Goal: Feedback & Contribution: Contribute content

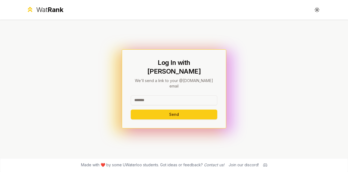
click at [158, 95] on input at bounding box center [174, 100] width 86 height 10
type input "********"
click at [131, 109] on button "Send" at bounding box center [174, 114] width 86 height 10
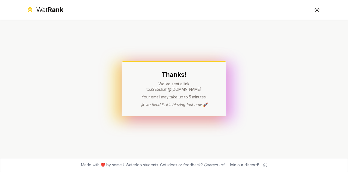
click at [52, 10] on span "Rank" at bounding box center [56, 10] width 16 height 8
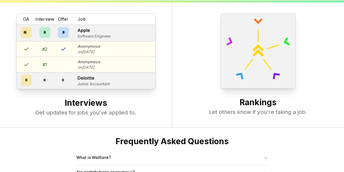
scroll to position [208, 0]
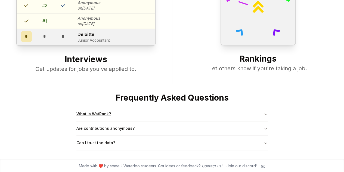
click at [105, 116] on button "What is WatRank?" at bounding box center [171, 114] width 191 height 14
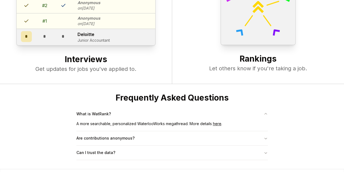
click at [219, 122] on link "here" at bounding box center [217, 123] width 8 height 5
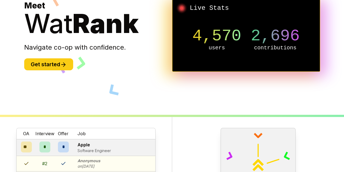
scroll to position [45, 0]
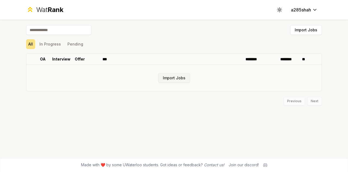
click at [174, 78] on button "Import Jobs" at bounding box center [174, 78] width 32 height 10
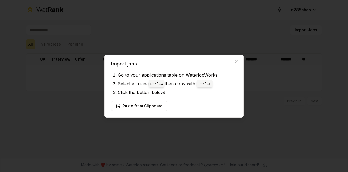
click at [203, 74] on link "WaterlooWorks" at bounding box center [202, 74] width 32 height 5
click at [151, 109] on button "Paste from Clipboard" at bounding box center [139, 106] width 56 height 10
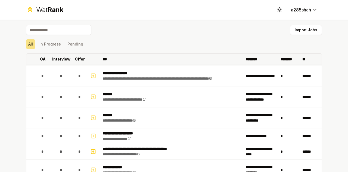
click at [58, 59] on p "Interview" at bounding box center [61, 58] width 18 height 5
click at [69, 60] on icon at bounding box center [71, 59] width 4 height 7
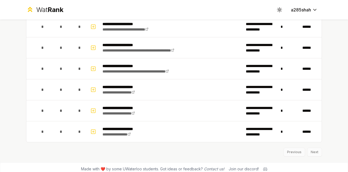
scroll to position [788, 0]
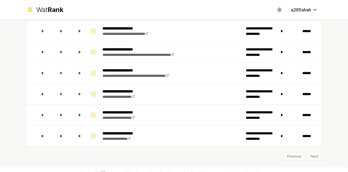
click at [313, 155] on div "Previous Next" at bounding box center [174, 153] width 296 height 14
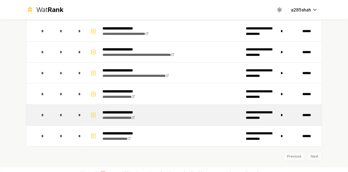
click at [138, 109] on p "**********" at bounding box center [124, 111] width 42 height 5
click at [91, 112] on icon "button" at bounding box center [93, 114] width 5 height 7
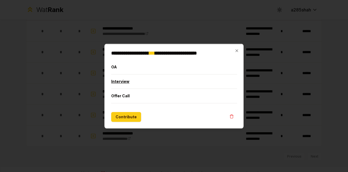
click at [127, 80] on button "Interview" at bounding box center [174, 81] width 126 height 14
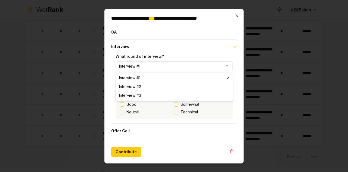
click at [145, 66] on button "Interview #1" at bounding box center [174, 66] width 117 height 10
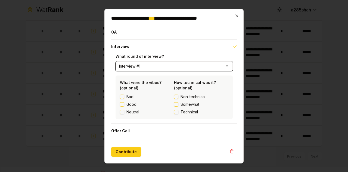
click at [145, 66] on button "Interview #1" at bounding box center [174, 66] width 117 height 10
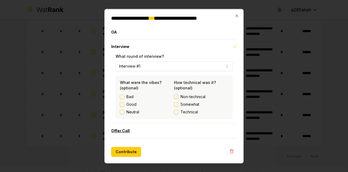
click at [127, 134] on button "Offer Call" at bounding box center [174, 130] width 126 height 14
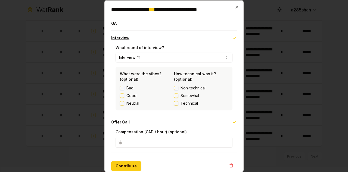
click at [139, 39] on button "Interview" at bounding box center [174, 37] width 126 height 14
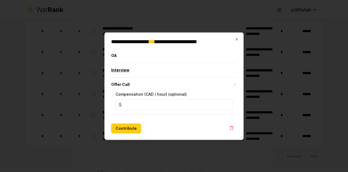
click at [134, 72] on button "Interview" at bounding box center [174, 70] width 126 height 14
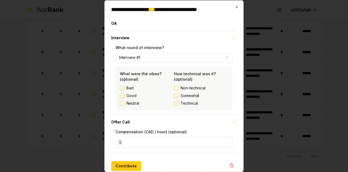
click at [134, 75] on label "What were the vibes? (optional)" at bounding box center [141, 76] width 42 height 10
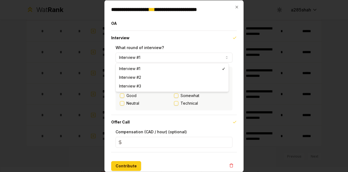
click at [152, 61] on button "Interview #1" at bounding box center [174, 57] width 117 height 10
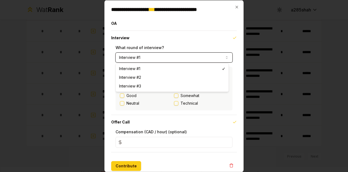
click at [152, 61] on button "Interview #1" at bounding box center [174, 57] width 117 height 10
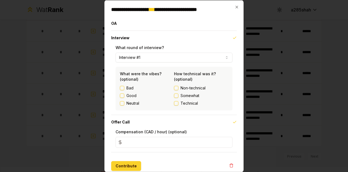
click at [127, 166] on button "Contribute" at bounding box center [126, 165] width 30 height 10
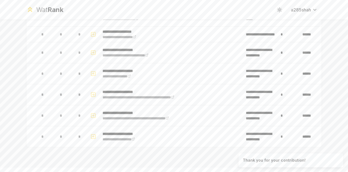
scroll to position [0, 0]
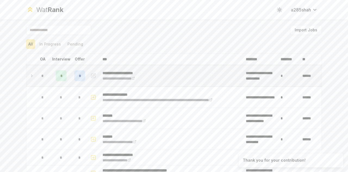
click at [78, 79] on div "*" at bounding box center [79, 75] width 11 height 11
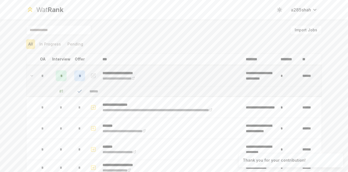
click at [78, 91] on icon at bounding box center [80, 91] width 4 height 2
click at [79, 77] on div "*" at bounding box center [79, 75] width 11 height 11
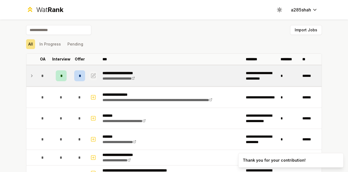
click at [91, 76] on icon "button" at bounding box center [93, 75] width 4 height 4
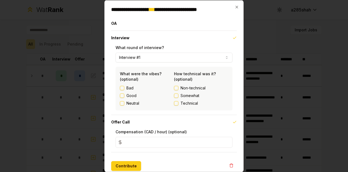
scroll to position [5, 0]
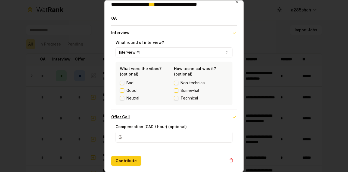
click at [233, 117] on icon "button" at bounding box center [235, 116] width 4 height 4
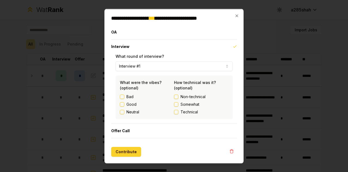
click at [129, 154] on button "Contribute" at bounding box center [126, 151] width 30 height 10
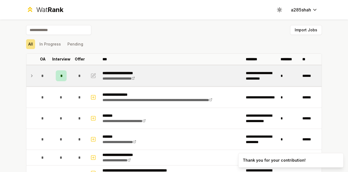
click at [60, 78] on div "*" at bounding box center [61, 75] width 11 height 11
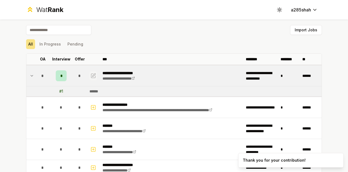
click at [91, 73] on icon "button" at bounding box center [93, 75] width 5 height 7
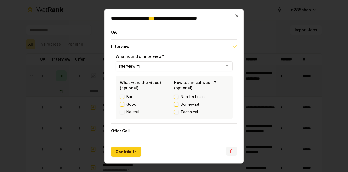
click at [232, 148] on icon "button" at bounding box center [232, 150] width 4 height 4
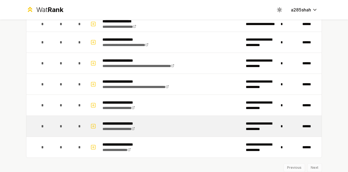
scroll to position [777, 0]
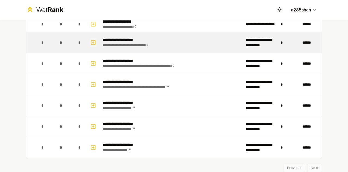
click at [93, 39] on icon "button" at bounding box center [93, 42] width 5 height 7
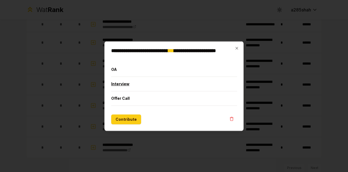
click at [116, 83] on button "Interview" at bounding box center [174, 83] width 126 height 14
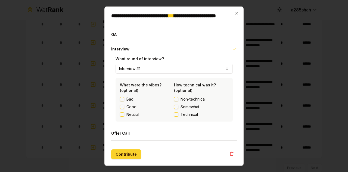
click at [128, 151] on button "Contribute" at bounding box center [126, 154] width 30 height 10
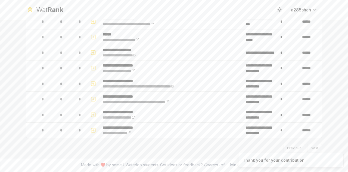
scroll to position [0, 0]
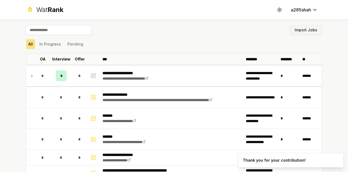
click at [296, 29] on button "Import Jobs" at bounding box center [306, 30] width 32 height 10
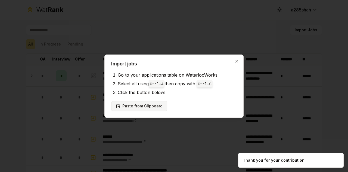
click at [148, 105] on button "Paste from Clipboard" at bounding box center [139, 106] width 56 height 10
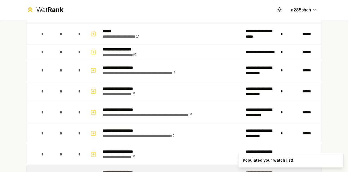
scroll to position [964, 0]
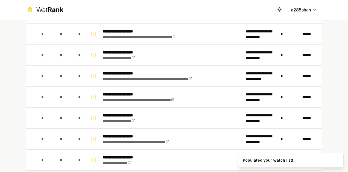
click at [338, 144] on div "**********" at bounding box center [174, 86] width 348 height 172
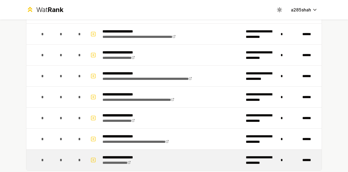
scroll to position [992, 0]
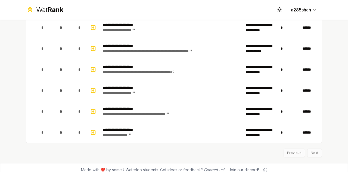
click at [313, 148] on div "Previous Next" at bounding box center [174, 150] width 296 height 14
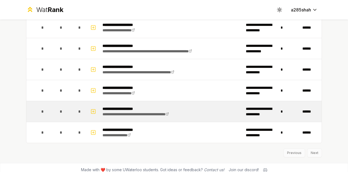
scroll to position [992, 0]
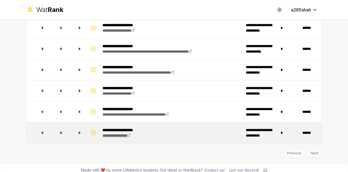
click at [122, 133] on link "**********" at bounding box center [117, 135] width 28 height 4
click at [92, 129] on icon "button" at bounding box center [93, 132] width 5 height 7
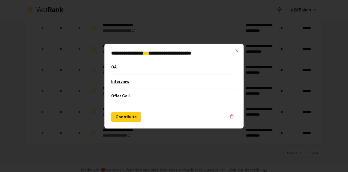
click at [124, 81] on button "Interview" at bounding box center [174, 81] width 126 height 14
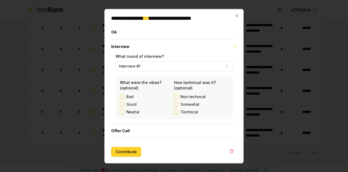
click at [127, 151] on button "Contribute" at bounding box center [126, 151] width 30 height 10
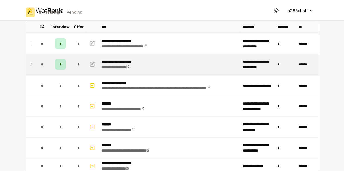
scroll to position [0, 0]
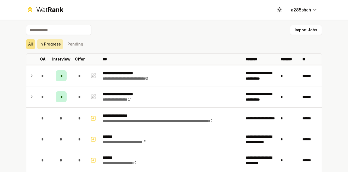
click at [54, 47] on button "In Progress" at bounding box center [50, 44] width 26 height 10
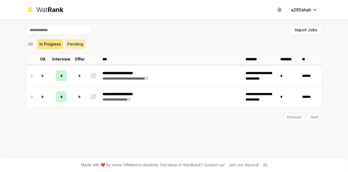
click at [76, 45] on button "Pending" at bounding box center [75, 44] width 20 height 10
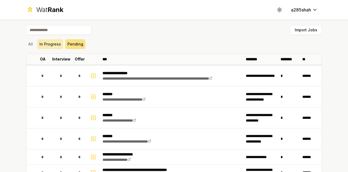
click at [51, 47] on button "In Progress" at bounding box center [50, 44] width 26 height 10
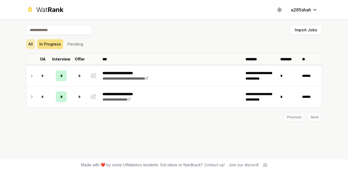
click at [33, 44] on button "All" at bounding box center [30, 44] width 9 height 10
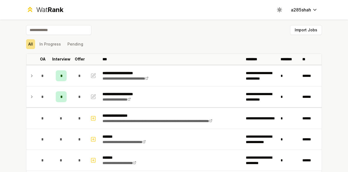
click at [28, 11] on icon at bounding box center [30, 9] width 8 height 8
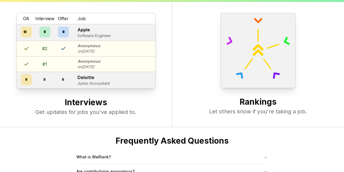
scroll to position [208, 0]
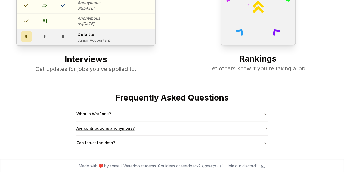
click at [125, 128] on button "Are contributions anonymous?" at bounding box center [171, 128] width 191 height 14
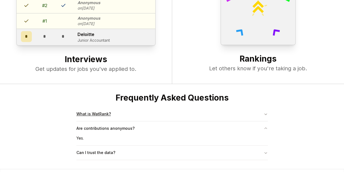
click at [130, 117] on button "What is WatRank?" at bounding box center [171, 114] width 191 height 14
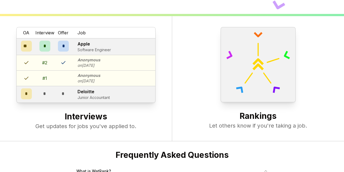
click at [85, 116] on h2 "Interviews" at bounding box center [86, 116] width 150 height 11
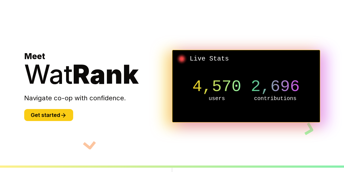
scroll to position [0, 0]
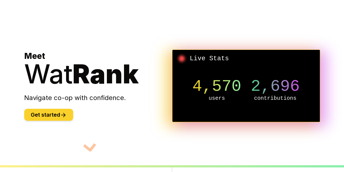
click at [63, 115] on icon at bounding box center [63, 115] width 4 height 0
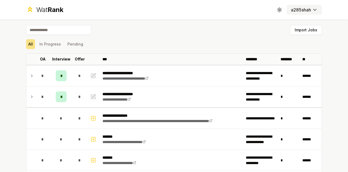
click at [299, 14] on button "a285shah" at bounding box center [304, 10] width 35 height 10
click at [299, 15] on div "Wat Rank Toggle theme a285shah" at bounding box center [173, 10] width 313 height 20
click at [306, 12] on html "**********" at bounding box center [174, 86] width 348 height 172
click at [275, 11] on html "**********" at bounding box center [174, 86] width 348 height 172
click at [278, 11] on icon at bounding box center [278, 11] width 0 height 0
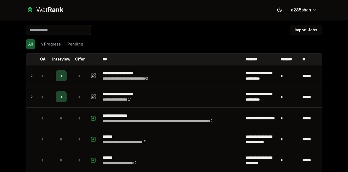
click at [277, 11] on icon at bounding box center [279, 9] width 5 height 5
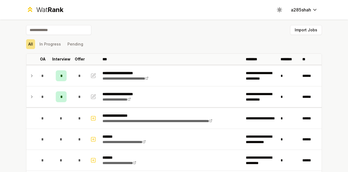
scroll to position [1, 0]
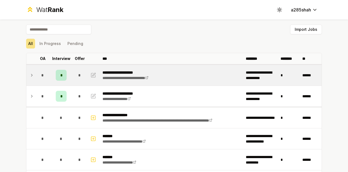
click at [31, 74] on icon at bounding box center [32, 75] width 4 height 7
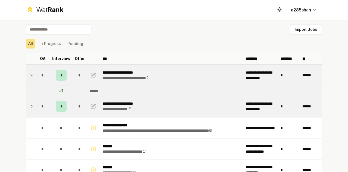
click at [30, 105] on icon at bounding box center [32, 106] width 4 height 7
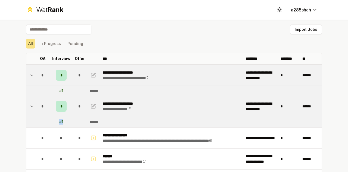
drag, startPoint x: 60, startPoint y: 122, endPoint x: 52, endPoint y: 122, distance: 8.2
click at [52, 122] on td "# 1" at bounding box center [61, 122] width 22 height 10
click at [80, 60] on p "Offer" at bounding box center [80, 58] width 10 height 5
click at [43, 57] on p "OA" at bounding box center [43, 58] width 6 height 5
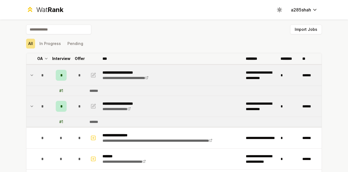
click at [44, 57] on icon at bounding box center [46, 58] width 4 height 7
